Goal: Understand process/instructions: Learn how to perform a task or action

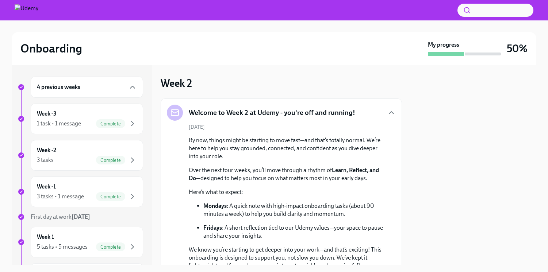
scroll to position [226, 0]
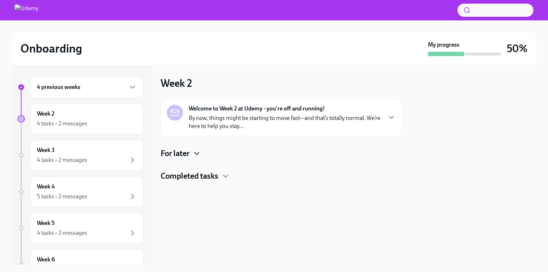
click at [201, 155] on icon "button" at bounding box center [196, 153] width 9 height 9
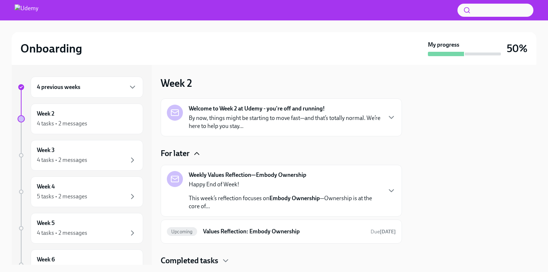
click at [201, 155] on icon "button" at bounding box center [196, 153] width 9 height 9
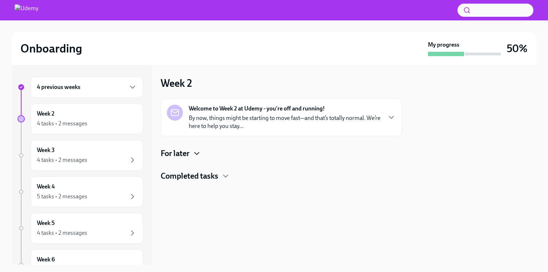
click at [251, 127] on p "By now, things might be starting to move fast—and that’s totally normal. We’re …" at bounding box center [285, 122] width 192 height 16
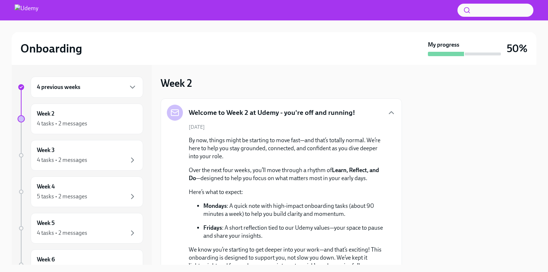
click at [391, 113] on div "Welcome to Week 2 at Udemy - you're off and running! August 18th By now, things…" at bounding box center [281, 219] width 241 height 241
click at [389, 112] on icon "button" at bounding box center [391, 113] width 4 height 2
